Goal: Book appointment/travel/reservation

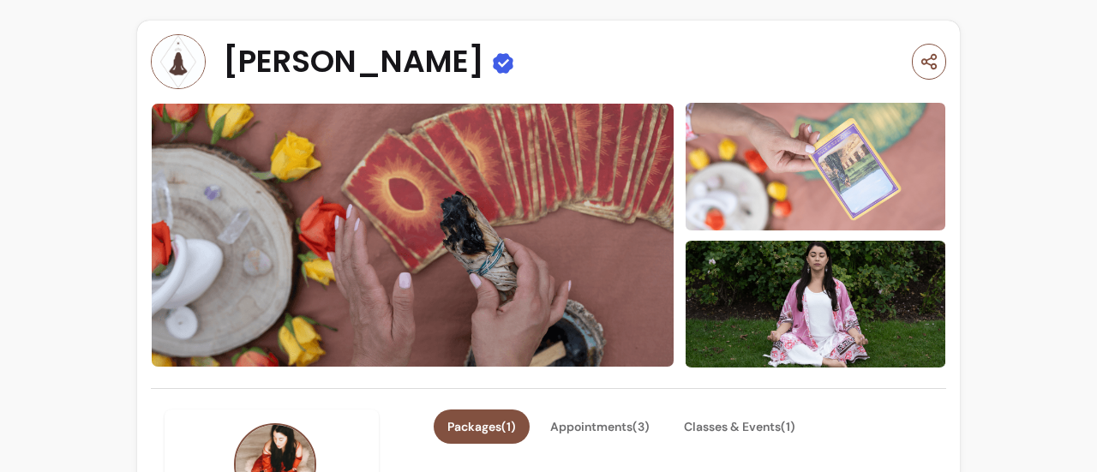
scroll to position [99, 0]
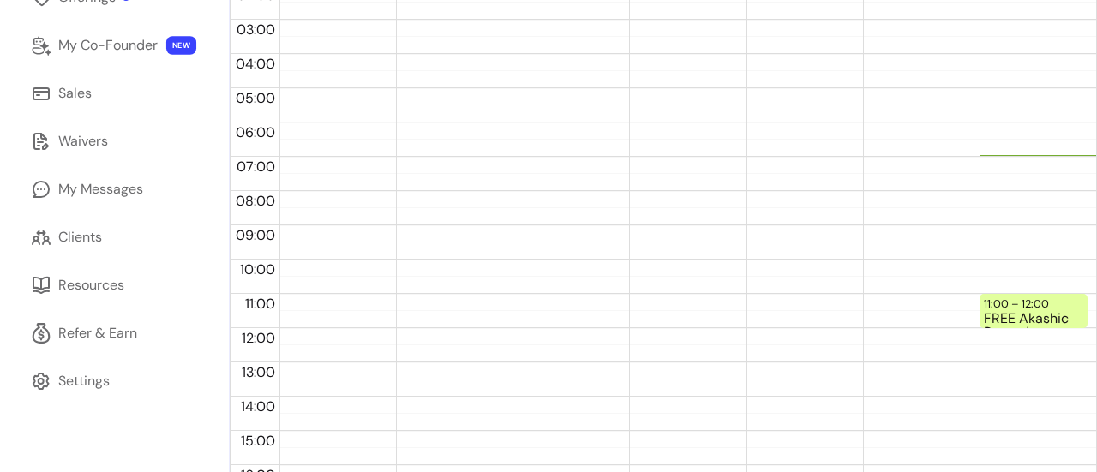
scroll to position [255, 0]
click at [1031, 303] on div "11:00 – 12:00" at bounding box center [1018, 302] width 69 height 16
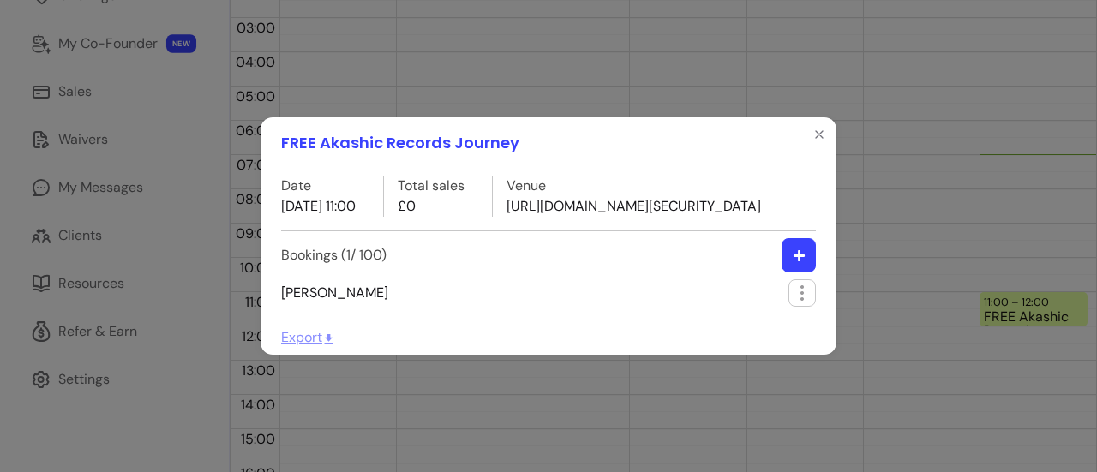
click at [721, 196] on p "https://us05web.zoom.us/j/81071748169?pwd=TAiHoLGYEpKRyX52Um1oC08taa63xJ.1" at bounding box center [634, 206] width 255 height 21
click at [671, 196] on p "https://us05web.zoom.us/j/81071748169?pwd=TAiHoLGYEpKRyX52Um1oC08taa63xJ.1" at bounding box center [634, 206] width 255 height 21
click at [821, 128] on icon "Close" at bounding box center [820, 135] width 14 height 14
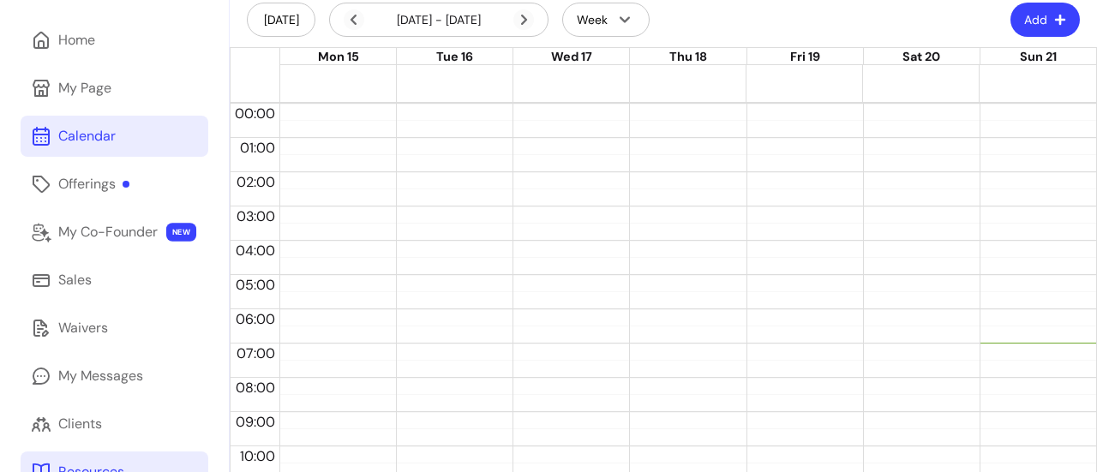
scroll to position [62, 0]
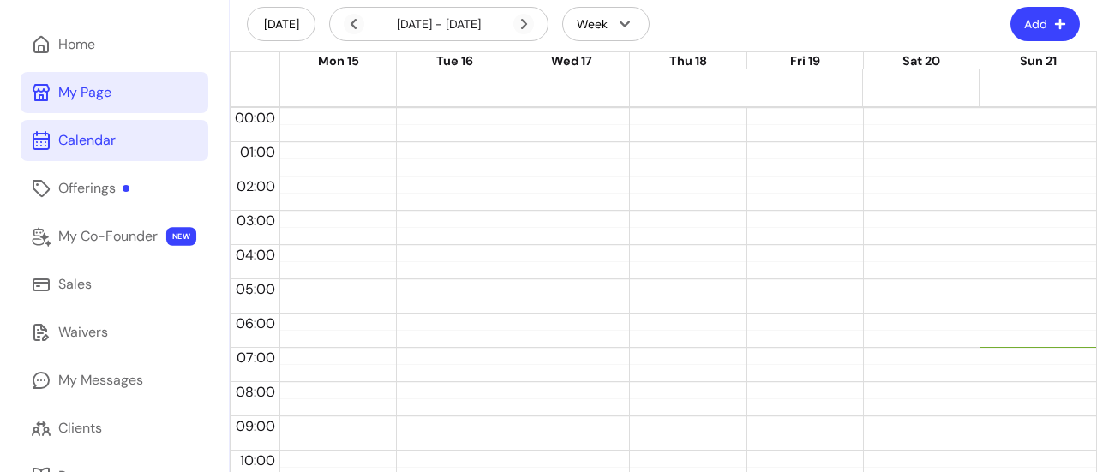
click at [94, 88] on div "My Page" at bounding box center [84, 92] width 53 height 21
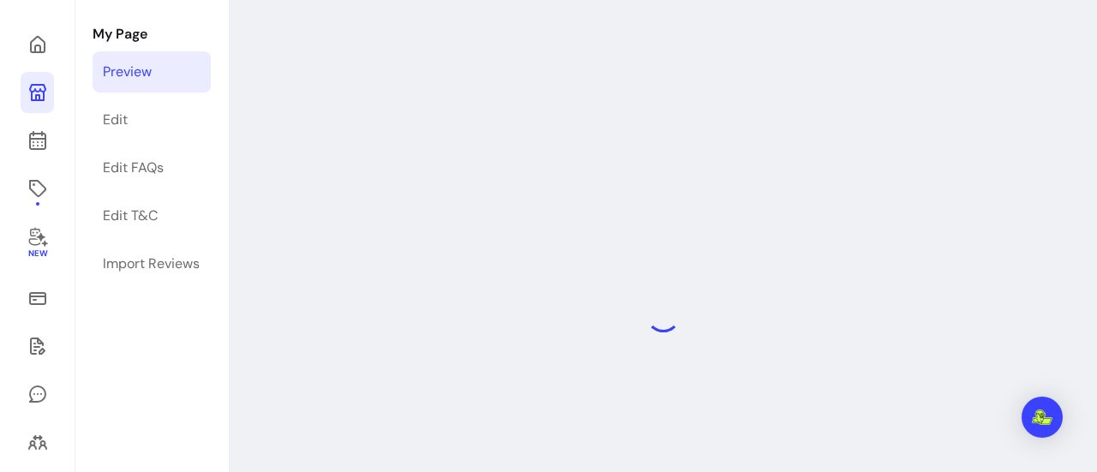
scroll to position [58, 0]
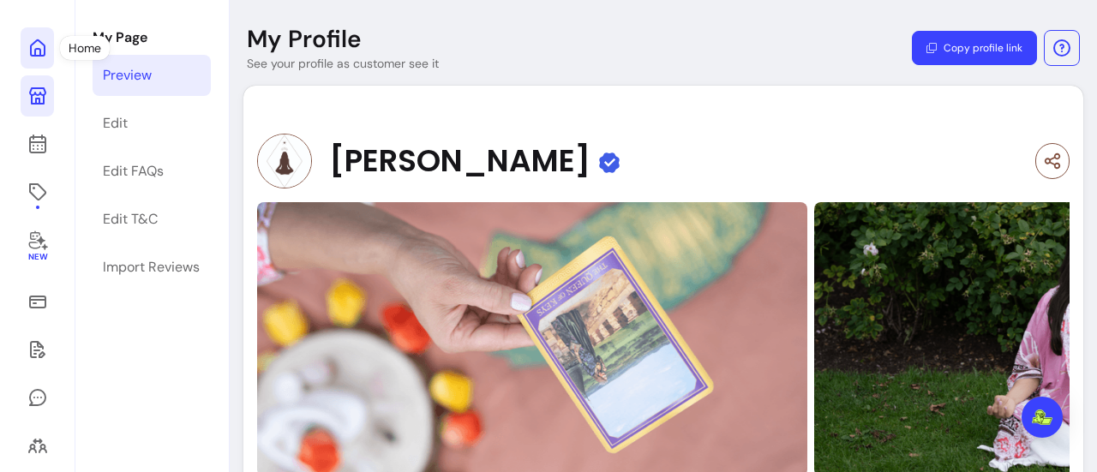
click at [51, 46] on link at bounding box center [37, 47] width 33 height 41
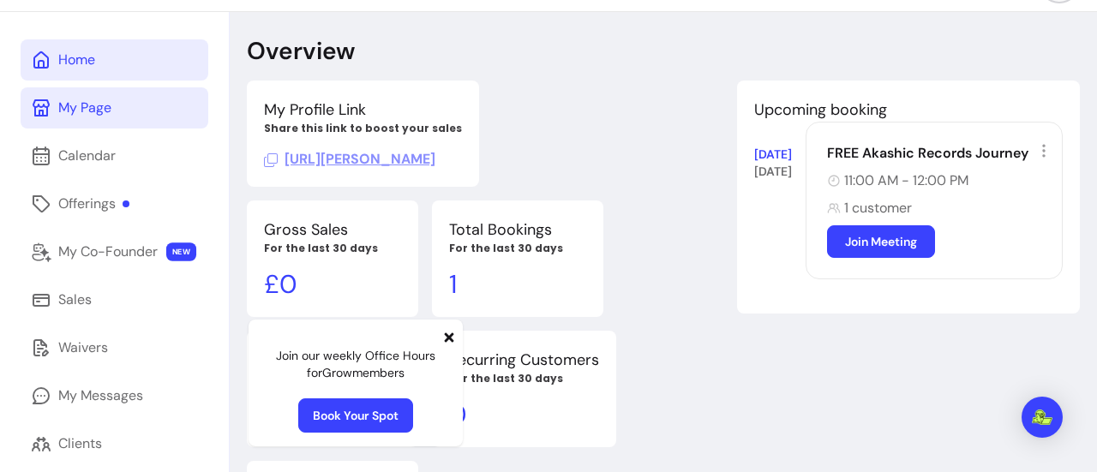
scroll to position [38, 0]
